Goal: Obtain resource: Download file/media

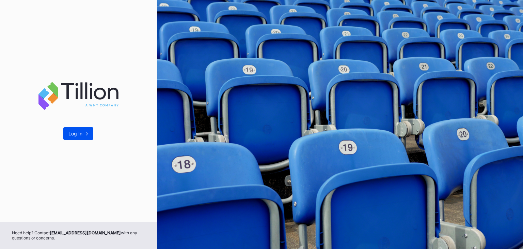
click at [80, 134] on div "Log In ->" at bounding box center [78, 133] width 20 height 6
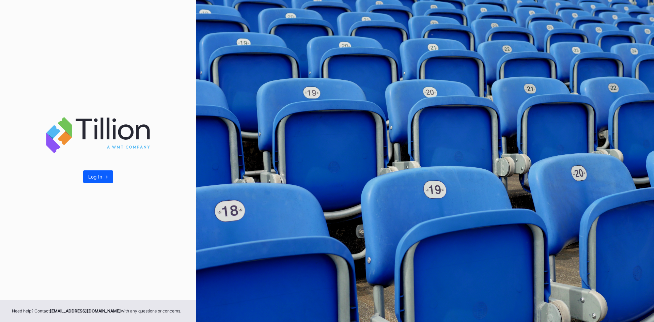
click at [94, 166] on div "Log In ->" at bounding box center [98, 150] width 196 height 300
click at [93, 173] on button "Log In ->" at bounding box center [98, 176] width 30 height 13
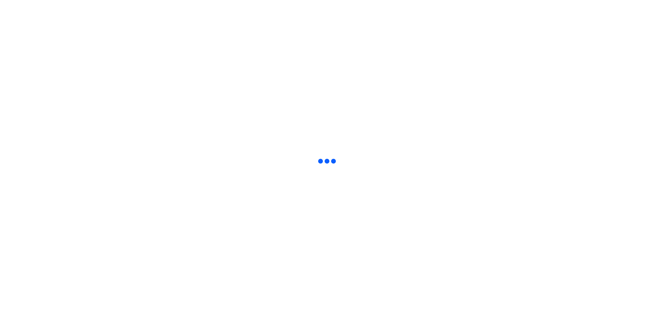
click at [391, 3] on html at bounding box center [327, 1] width 654 height 3
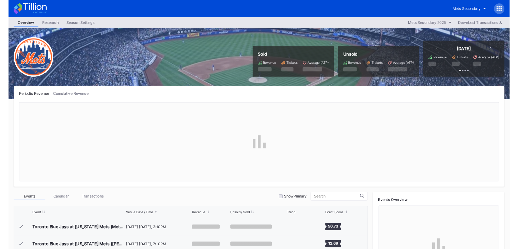
scroll to position [1572, 0]
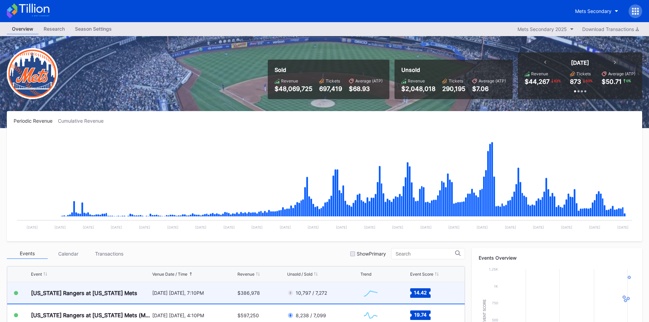
click at [131, 248] on div "[US_STATE] Rangers at [US_STATE] Mets" at bounding box center [91, 292] width 120 height 21
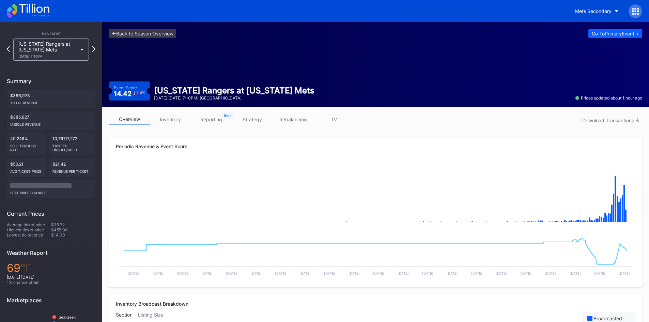
click at [172, 118] on link "inventory" at bounding box center [170, 119] width 41 height 11
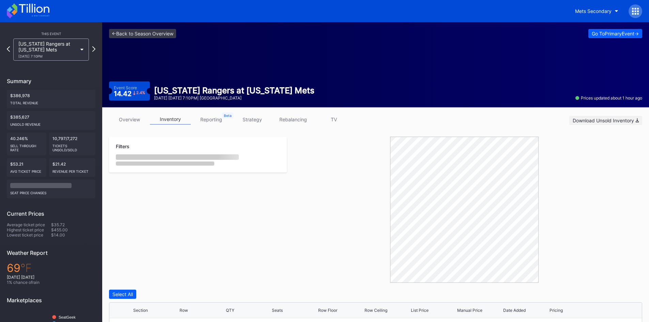
click at [523, 119] on div "Download Unsold Inventory" at bounding box center [606, 121] width 66 height 6
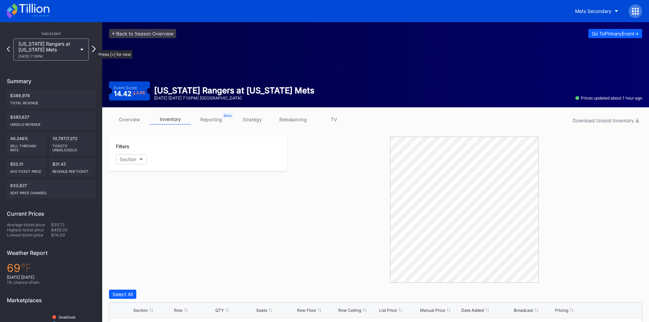
click at [93, 47] on icon at bounding box center [94, 49] width 4 height 6
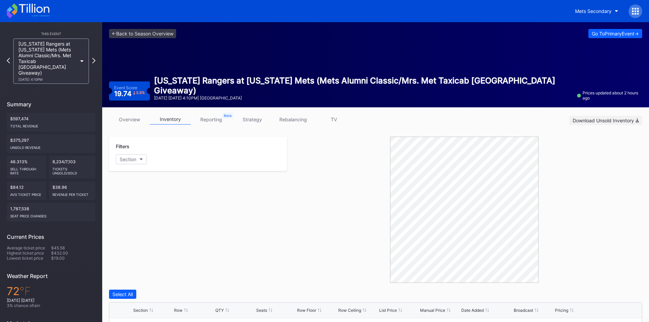
click at [523, 122] on div "Download Unsold Inventory" at bounding box center [606, 121] width 66 height 6
click at [93, 57] on icon at bounding box center [94, 60] width 4 height 6
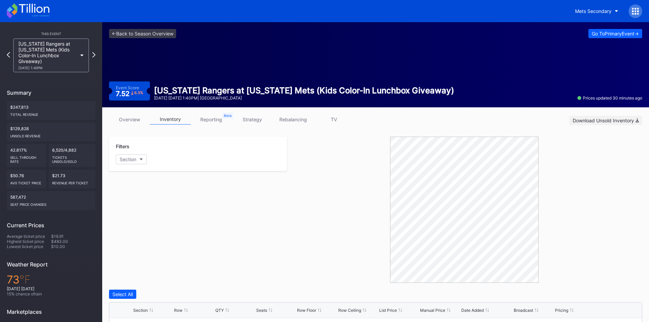
click at [523, 121] on div "Download Unsold Inventory" at bounding box center [606, 121] width 66 height 6
click at [92, 51] on icon at bounding box center [94, 54] width 4 height 6
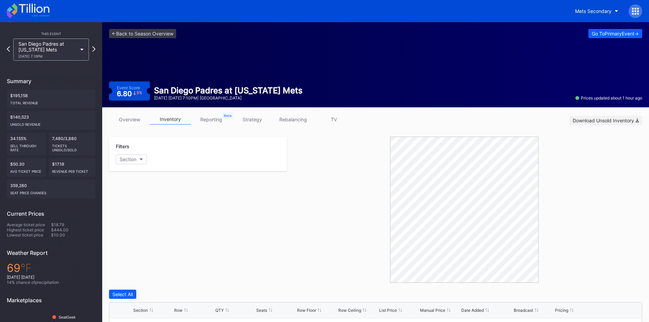
click at [523, 118] on div "Download Unsold Inventory" at bounding box center [606, 121] width 66 height 6
click at [93, 49] on icon at bounding box center [94, 49] width 4 height 6
click at [523, 122] on div "Download Unsold Inventory" at bounding box center [606, 121] width 66 height 6
click at [92, 49] on icon at bounding box center [94, 49] width 4 height 6
click at [523, 120] on div "Download Unsold Inventory" at bounding box center [606, 121] width 66 height 6
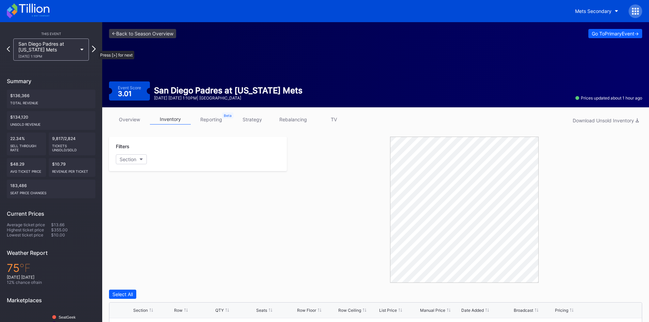
click at [95, 47] on icon at bounding box center [94, 49] width 4 height 6
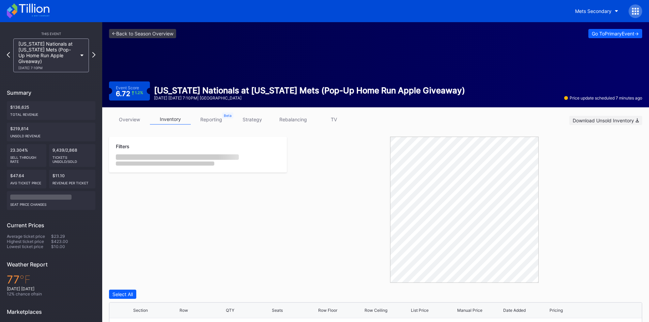
click at [523, 124] on button "Download Unsold Inventory" at bounding box center [605, 120] width 73 height 9
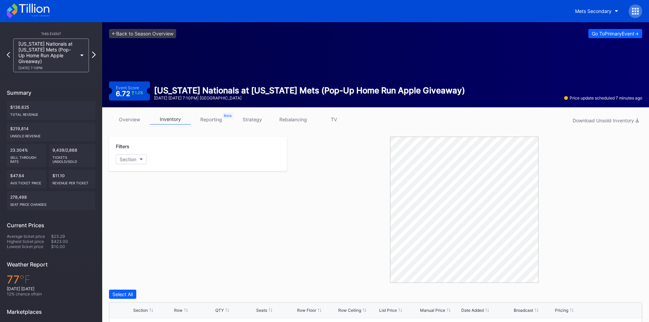
click at [95, 55] on icon at bounding box center [94, 54] width 4 height 6
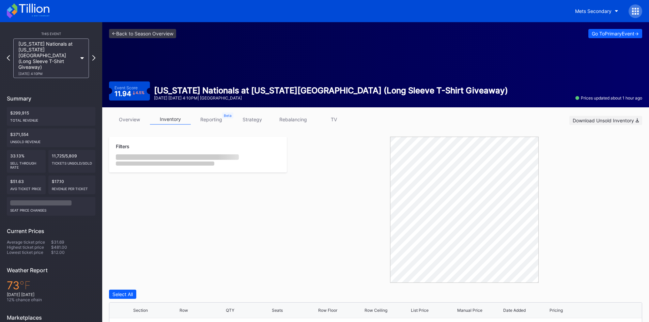
click at [523, 123] on button "Download Unsold Inventory" at bounding box center [605, 120] width 73 height 9
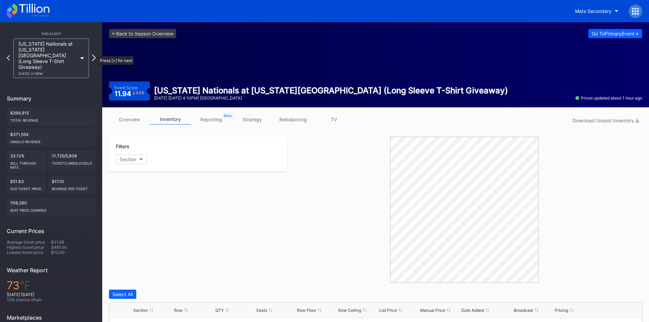
click at [95, 54] on icon at bounding box center [94, 57] width 4 height 6
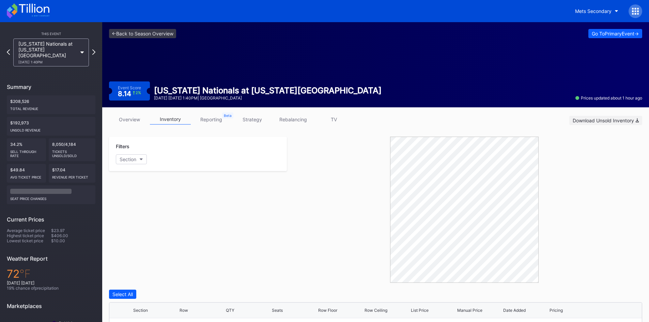
click at [523, 120] on div "Download Unsold Inventory" at bounding box center [606, 121] width 66 height 6
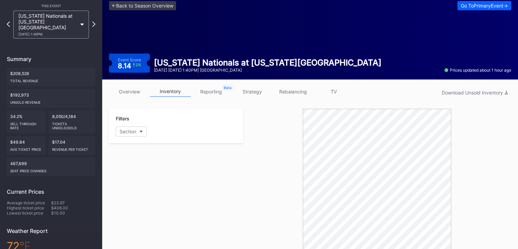
scroll to position [28, 0]
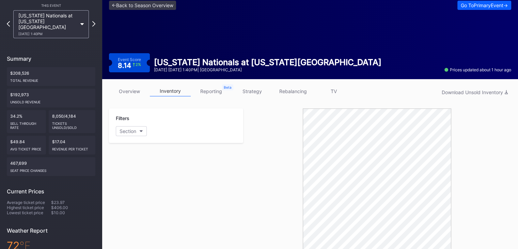
click at [223, 90] on link "reporting" at bounding box center [211, 91] width 41 height 11
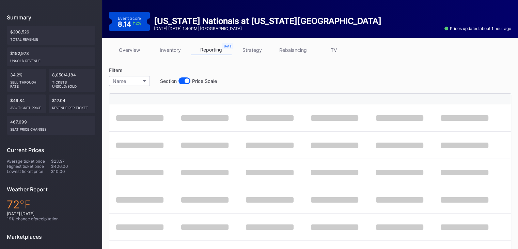
scroll to position [71, 0]
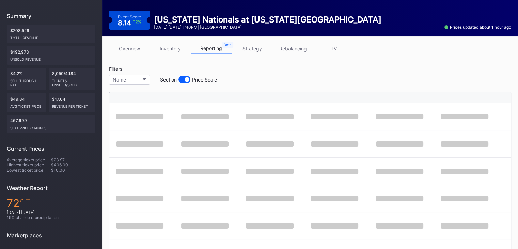
click at [130, 48] on link "overview" at bounding box center [129, 48] width 41 height 11
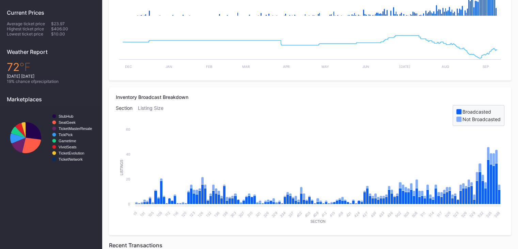
scroll to position [207, 0]
click at [459, 111] on div at bounding box center [458, 111] width 5 height 5
click at [462, 120] on div "Not Broadcasted" at bounding box center [478, 119] width 44 height 6
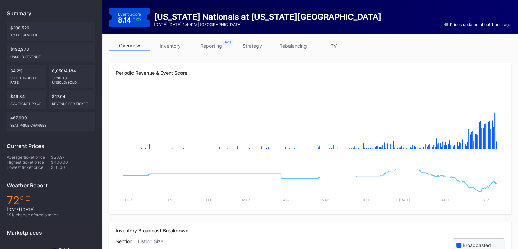
scroll to position [0, 0]
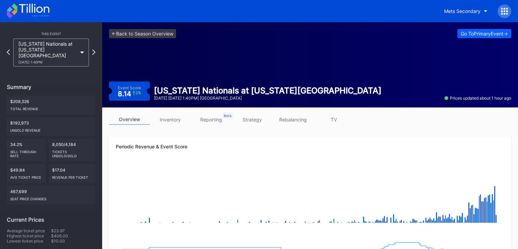
click at [10, 48] on div "[US_STATE] Nationals at [US_STATE] Mets [DATE] 1:40PM" at bounding box center [51, 52] width 82 height 28
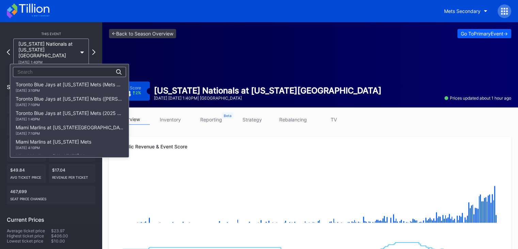
scroll to position [1125, 0]
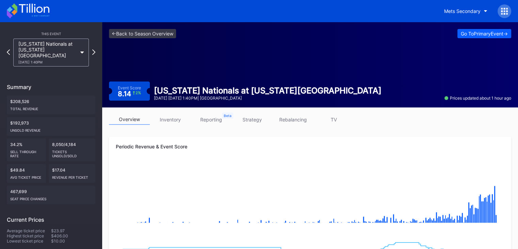
click at [34, 53] on div "[US_STATE] Nationals at [US_STATE] Mets [DATE] 1:40PM" at bounding box center [47, 52] width 59 height 23
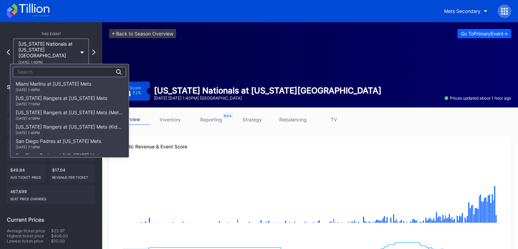
scroll to position [1001, 0]
click at [44, 96] on div "[US_STATE] Rangers at [US_STATE] Mets [DATE] 7:10PM" at bounding box center [62, 101] width 92 height 11
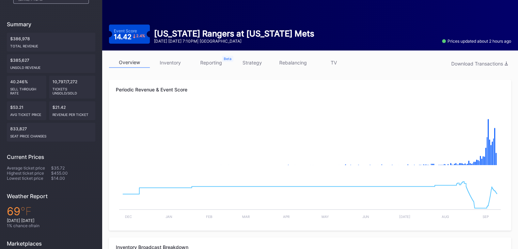
scroll to position [58, 0]
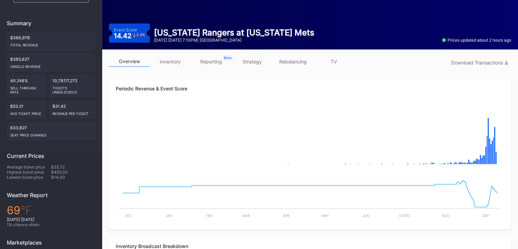
click at [168, 59] on link "inventory" at bounding box center [170, 61] width 41 height 11
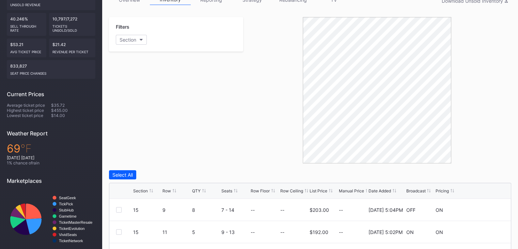
scroll to position [98, 0]
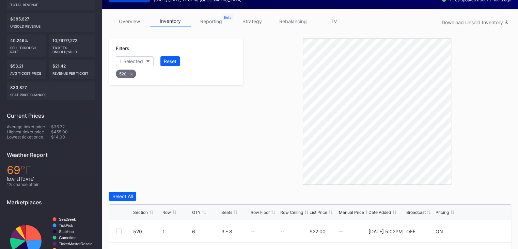
click at [130, 71] on div "520" at bounding box center [126, 73] width 20 height 9
click at [129, 74] on icon at bounding box center [130, 74] width 3 height 3
click at [131, 73] on icon at bounding box center [130, 73] width 3 height 3
click at [130, 72] on icon at bounding box center [131, 73] width 3 height 3
click at [128, 76] on div "113" at bounding box center [126, 73] width 20 height 9
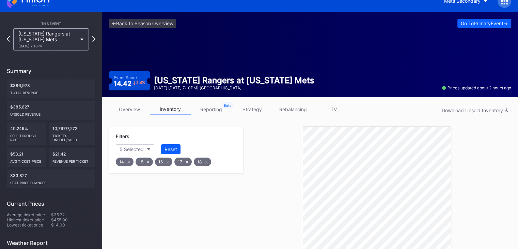
scroll to position [0, 0]
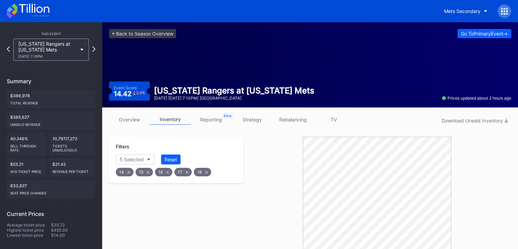
click at [165, 153] on div "Filters 5 Selected Reset 14 15 16 17 18" at bounding box center [176, 160] width 134 height 46
click at [166, 156] on div "Reset" at bounding box center [171, 159] width 13 height 6
